Goal: Navigation & Orientation: Find specific page/section

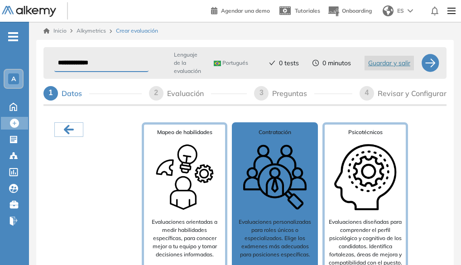
click at [60, 30] on link "Inicio" at bounding box center [54, 31] width 23 height 8
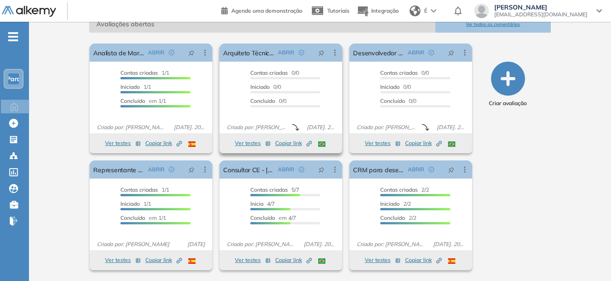
scroll to position [6, 0]
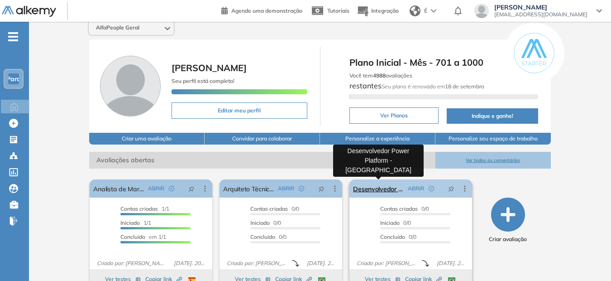
click at [385, 190] on link "Desenvolvedor Power Platform - [GEOGRAPHIC_DATA]" at bounding box center [378, 188] width 51 height 18
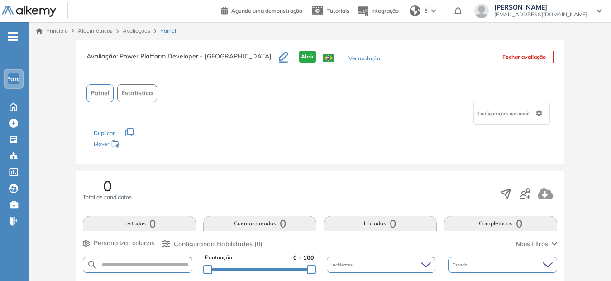
click at [51, 32] on font "Princípio" at bounding box center [57, 31] width 22 height 8
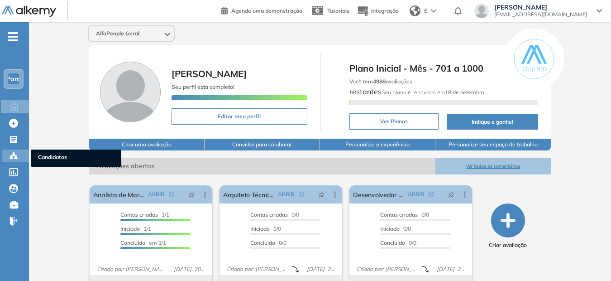
click at [10, 154] on icon at bounding box center [13, 155] width 9 height 9
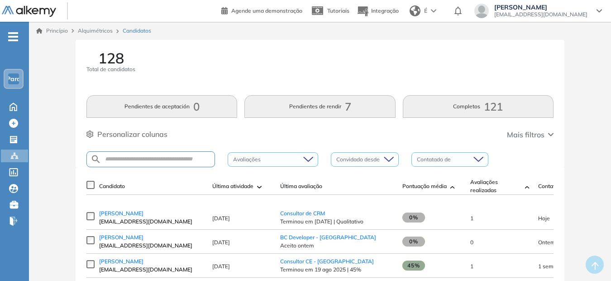
click at [255, 54] on div "128 Total de candidatos" at bounding box center [319, 67] width 467 height 33
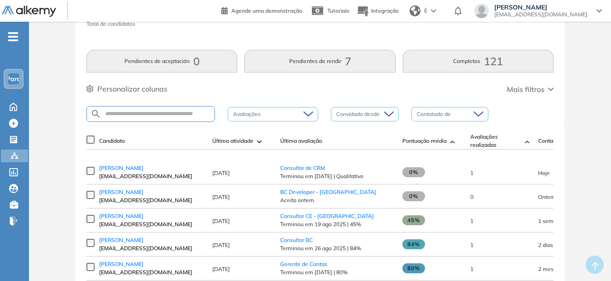
scroll to position [91, 0]
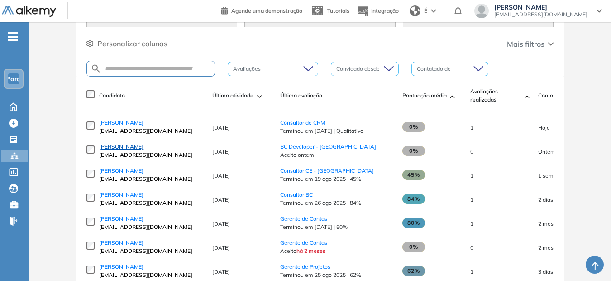
click at [113, 150] on span "[PERSON_NAME]" at bounding box center [121, 146] width 44 height 7
